Goal: Information Seeking & Learning: Learn about a topic

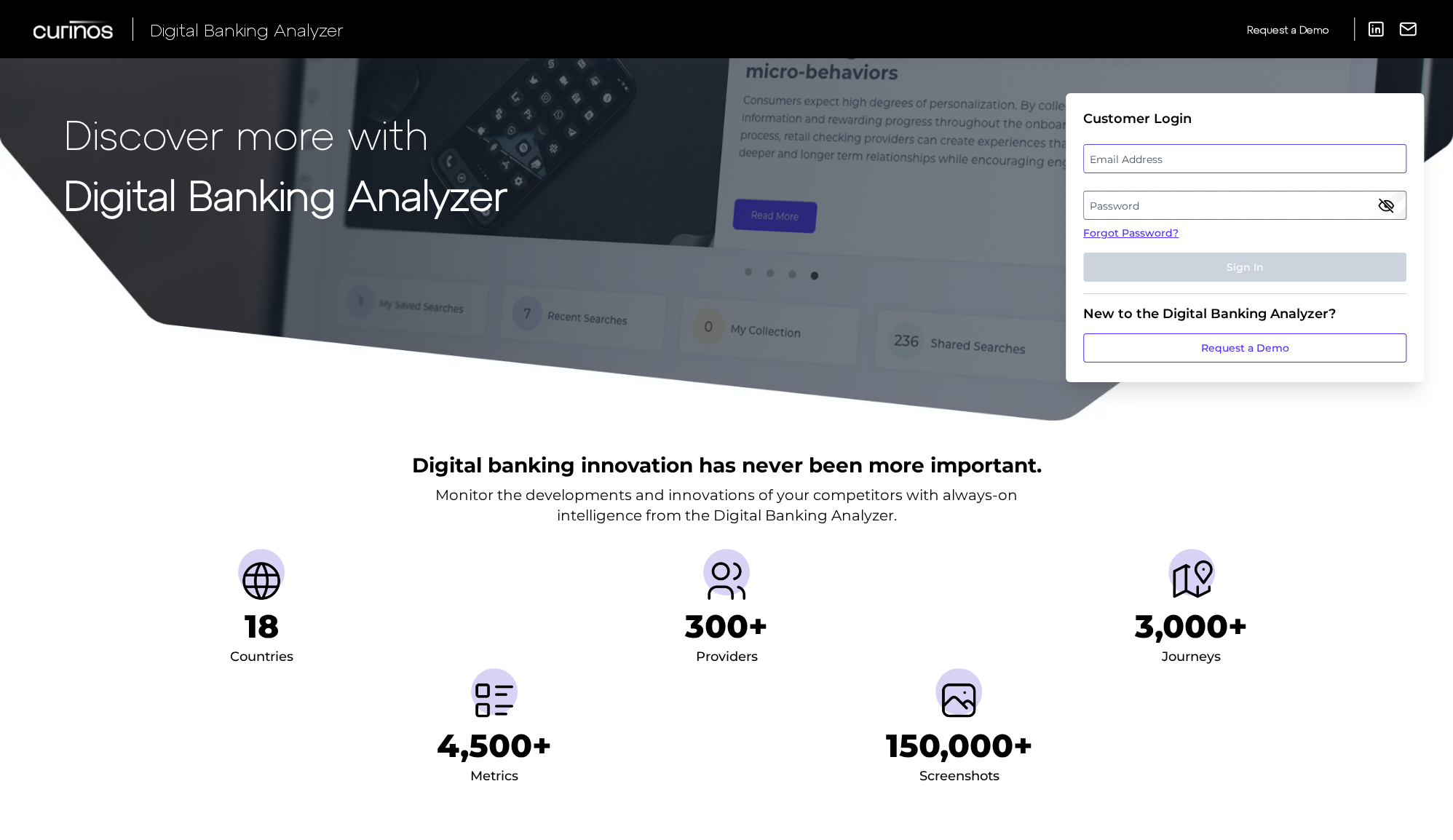
type input "[EMAIL_ADDRESS][DOMAIN_NAME]"
click at [1244, 267] on button "Sign In" at bounding box center [1244, 267] width 323 height 29
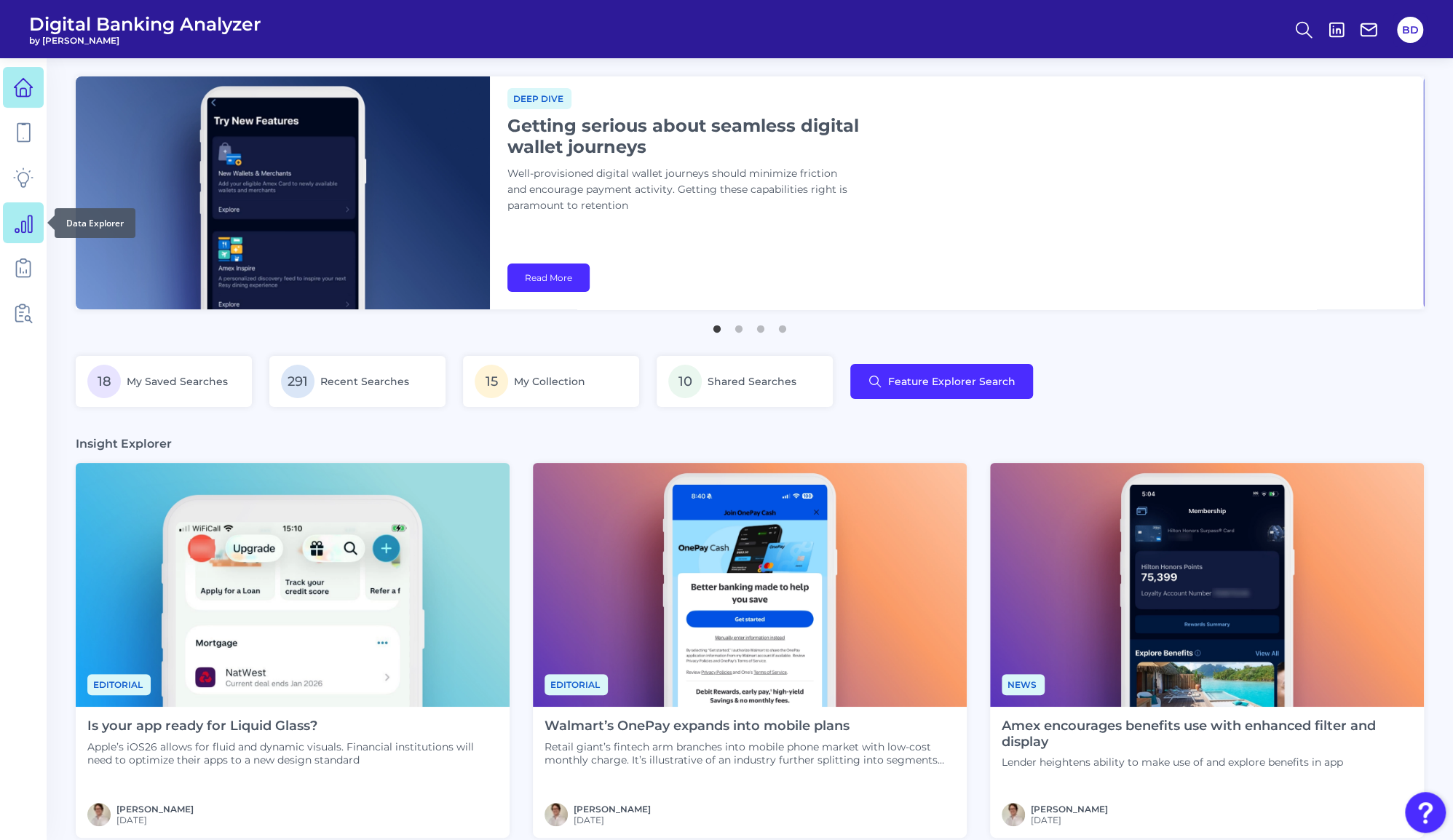
click at [16, 230] on icon at bounding box center [23, 222] width 20 height 20
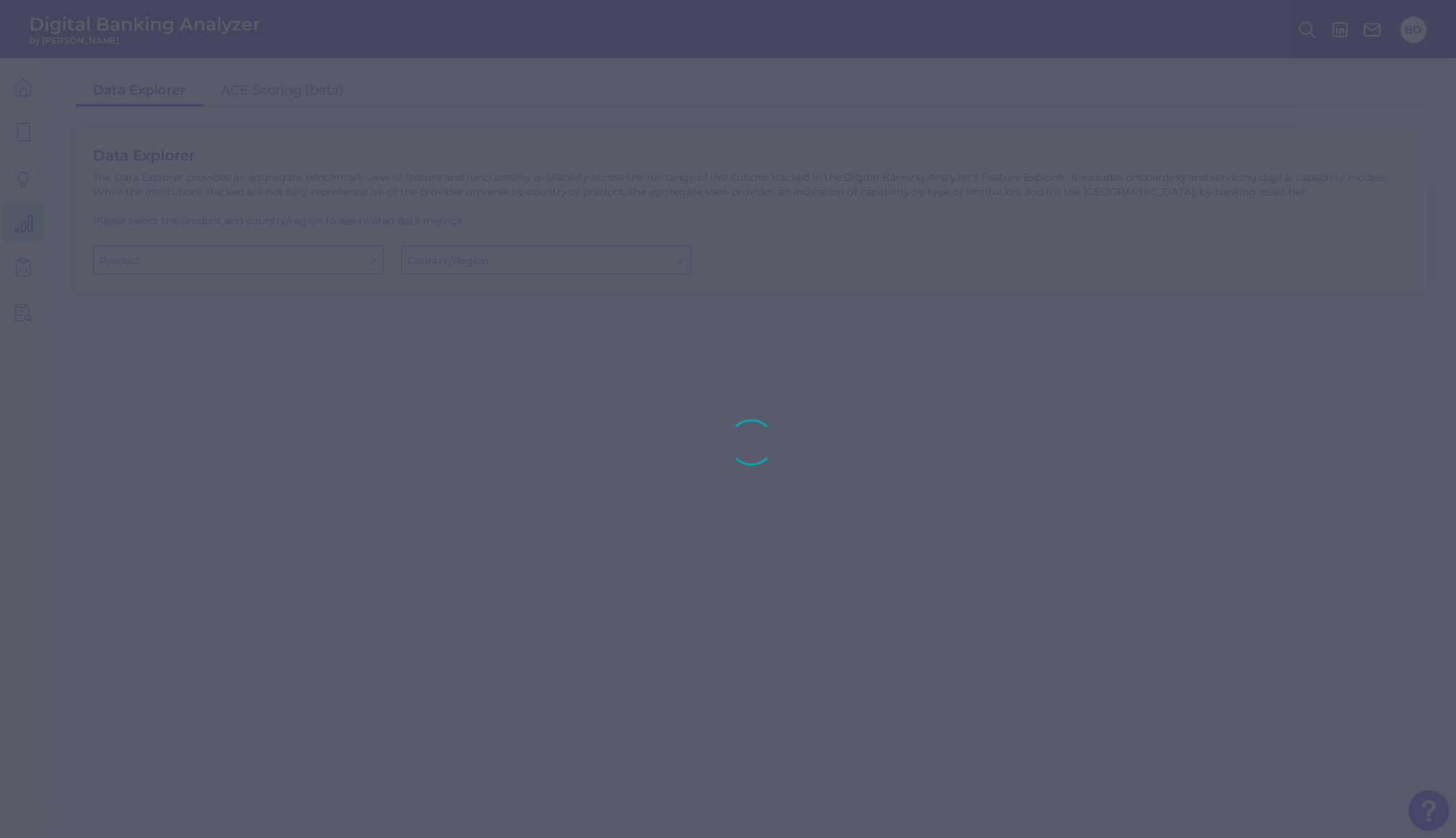
type input "Business Bank Account"
type input "[GEOGRAPHIC_DATA]"
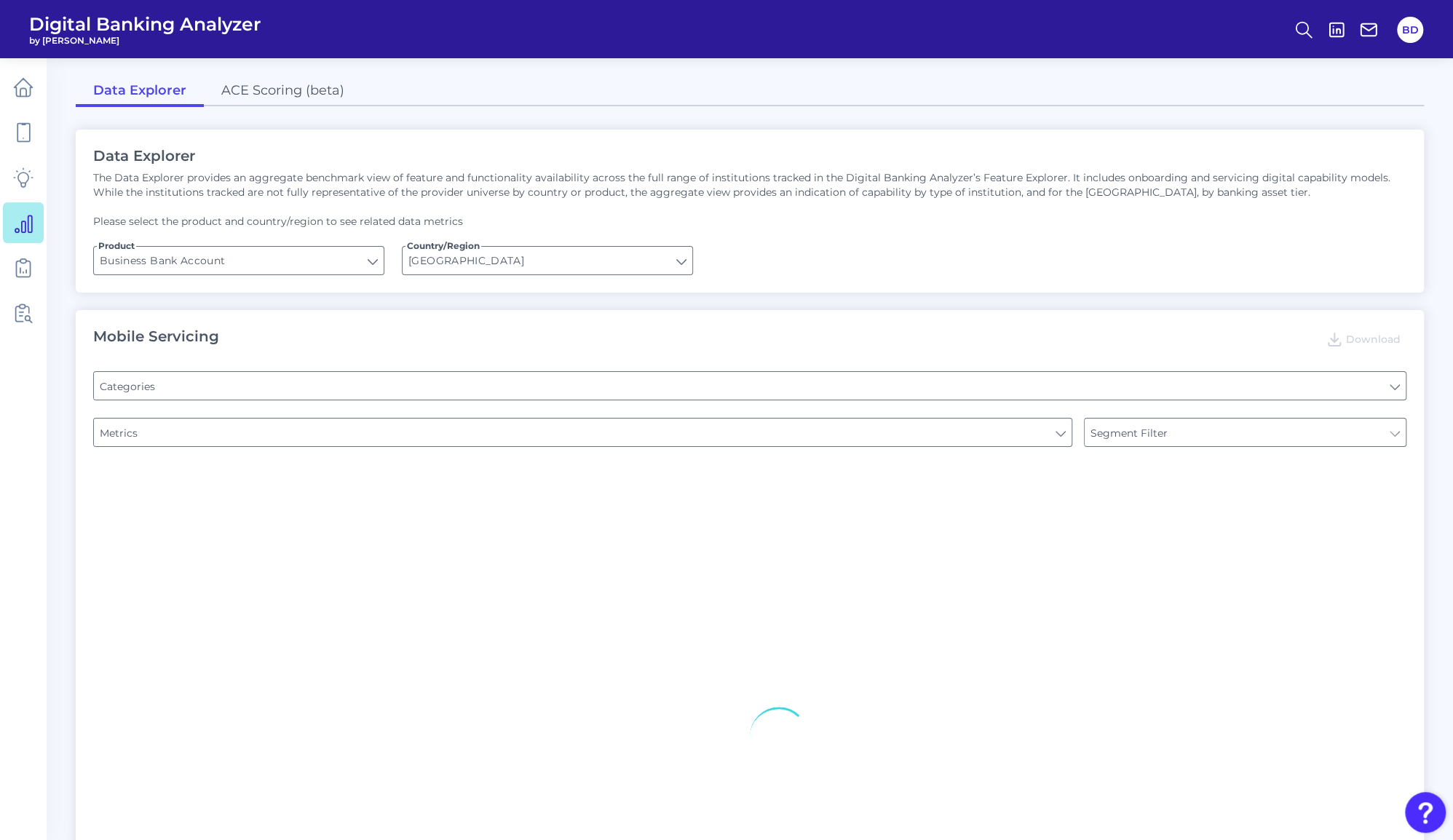
type input "Pre-login Features"
type input "Channel"
type input "Type of Institution"
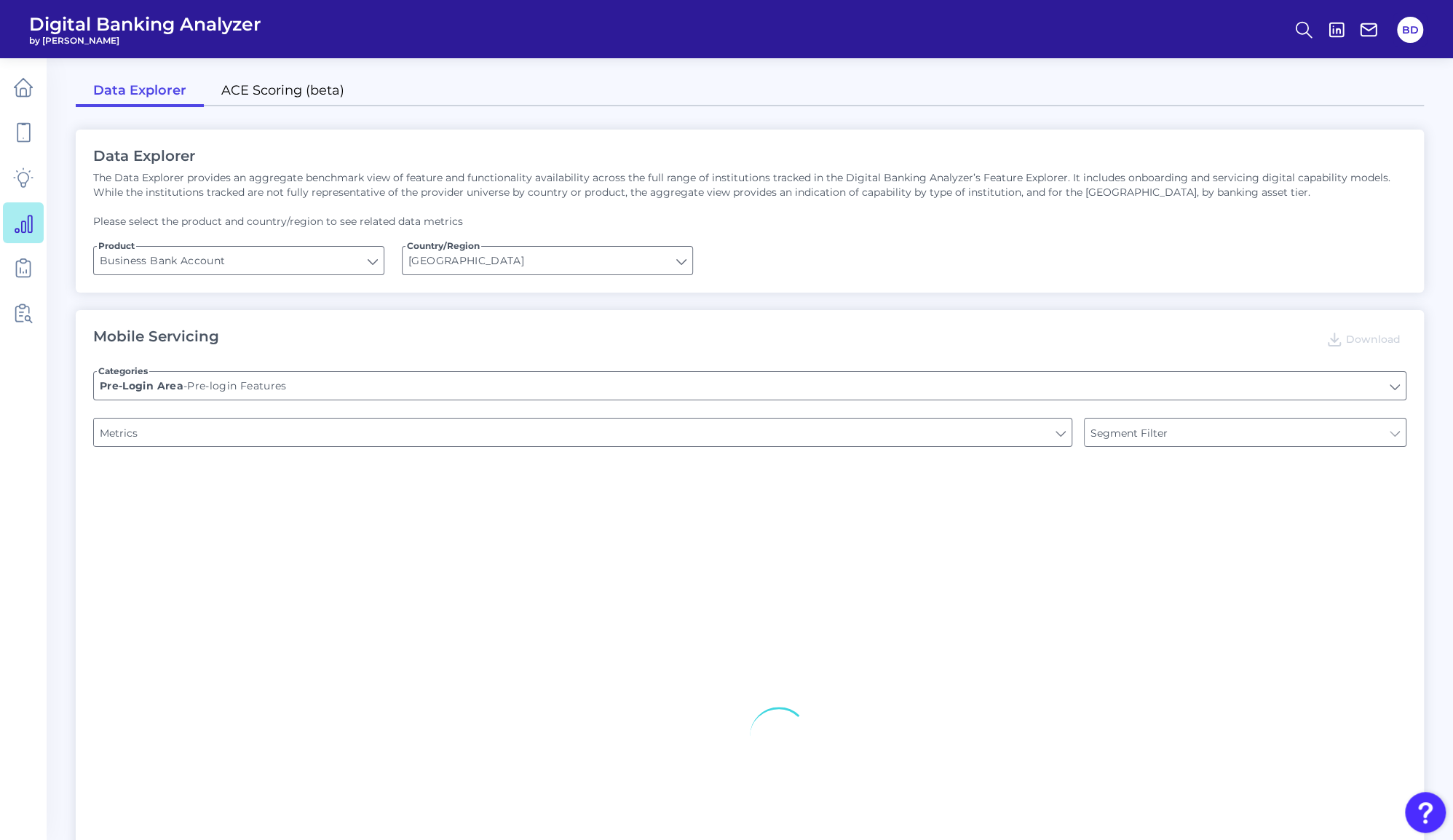
type input "Login"
type input "Can you apply for the PRODUCT as a new to brand customer on ANY digital channel?"
click at [279, 91] on link "ACE Scoring (beta)" at bounding box center [282, 91] width 158 height 30
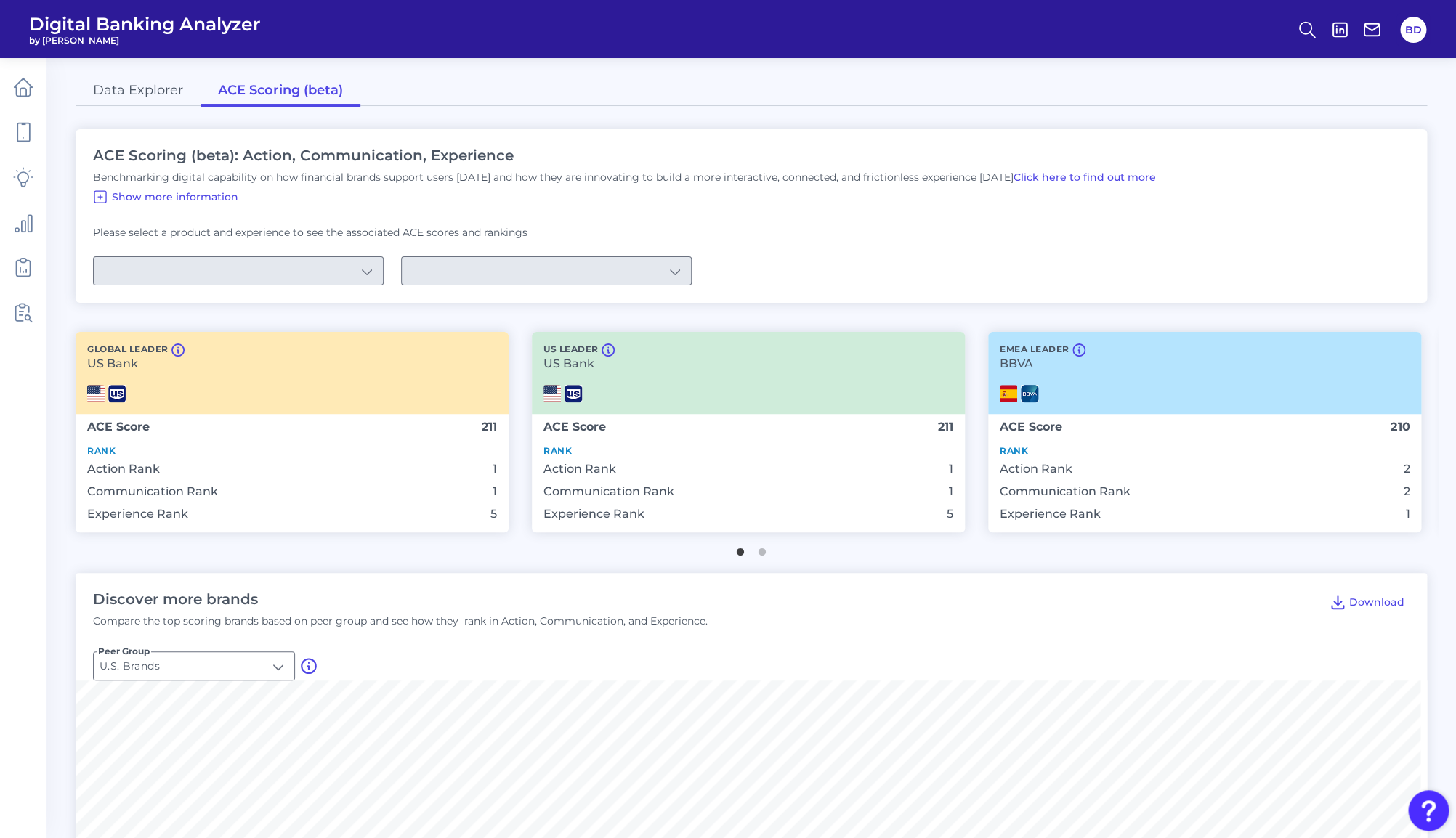
type input "Checking / Current Account"
type input "Mobile Servicing"
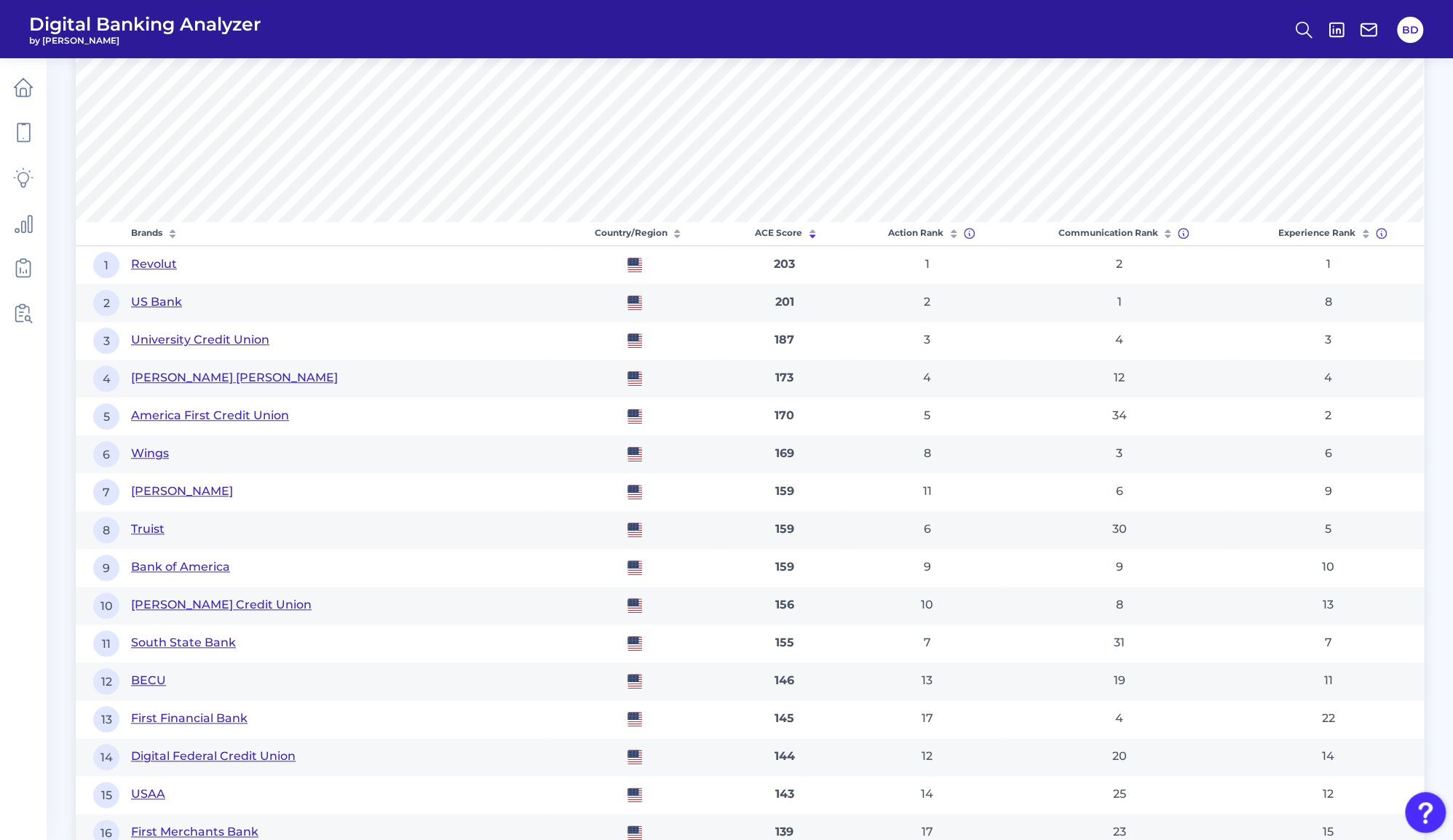
scroll to position [794, 0]
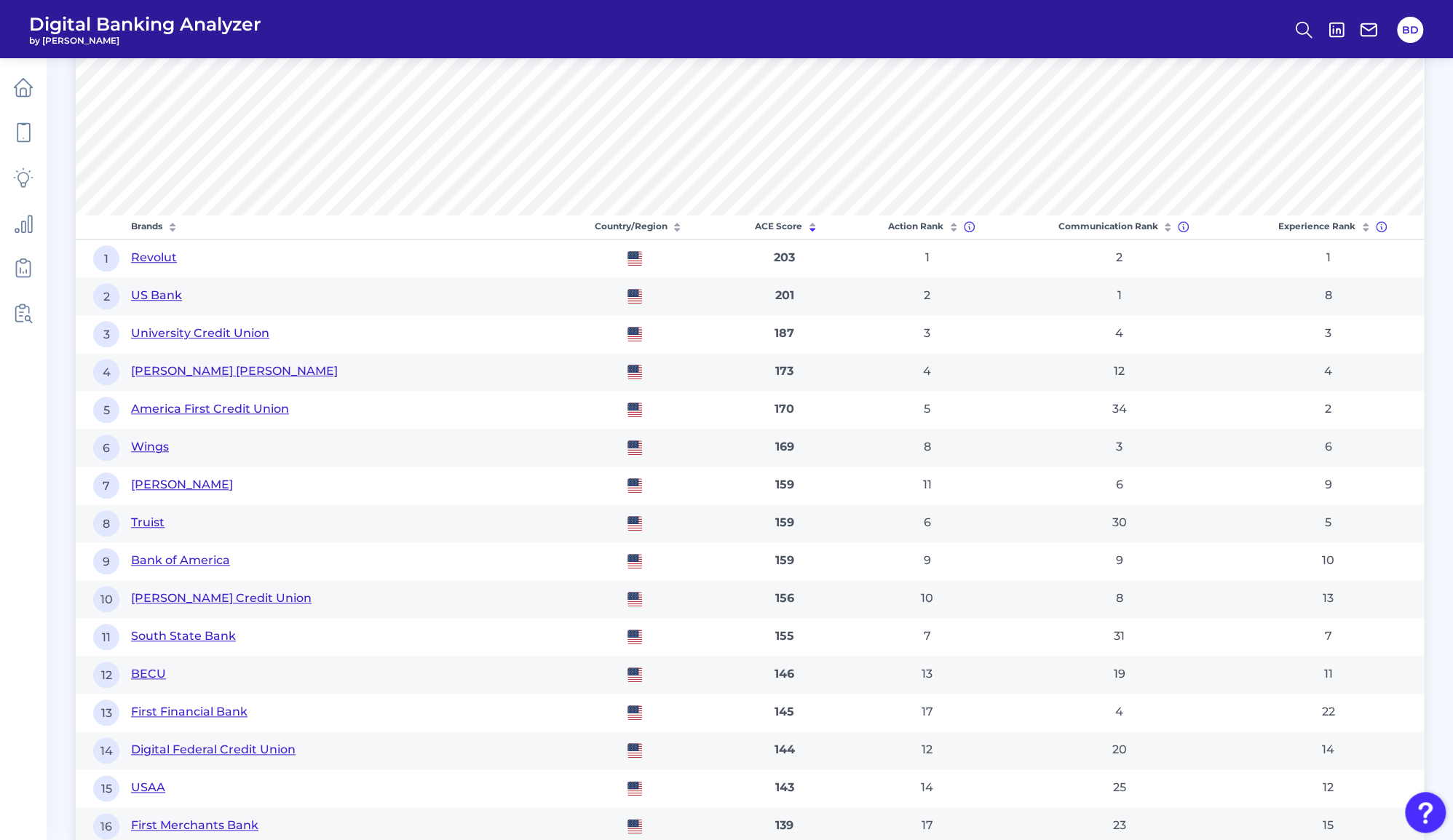
click at [242, 332] on button "University Credit Union" at bounding box center [200, 333] width 138 height 17
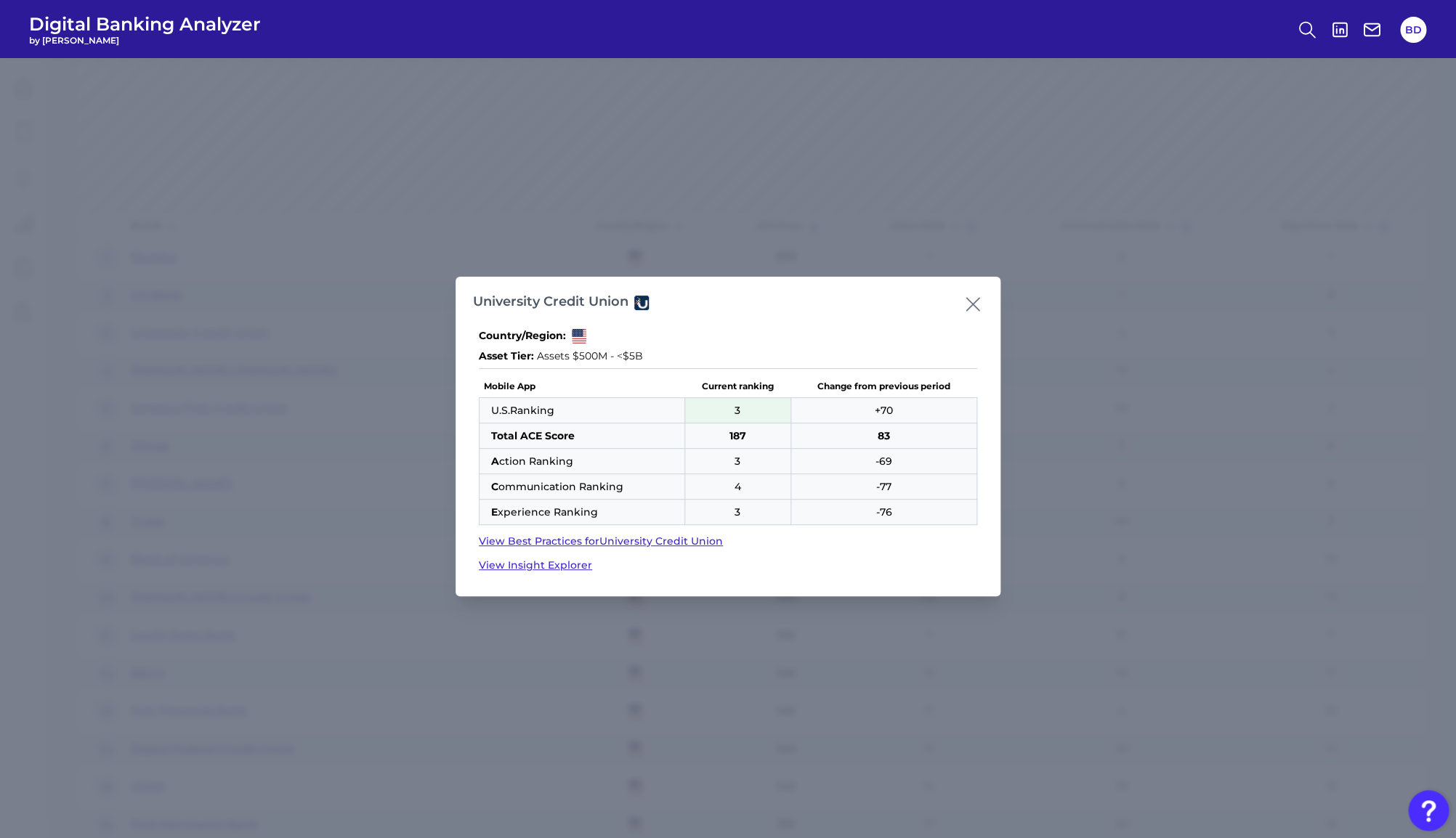
click at [976, 307] on icon at bounding box center [973, 304] width 20 height 20
